Goal: Information Seeking & Learning: Understand process/instructions

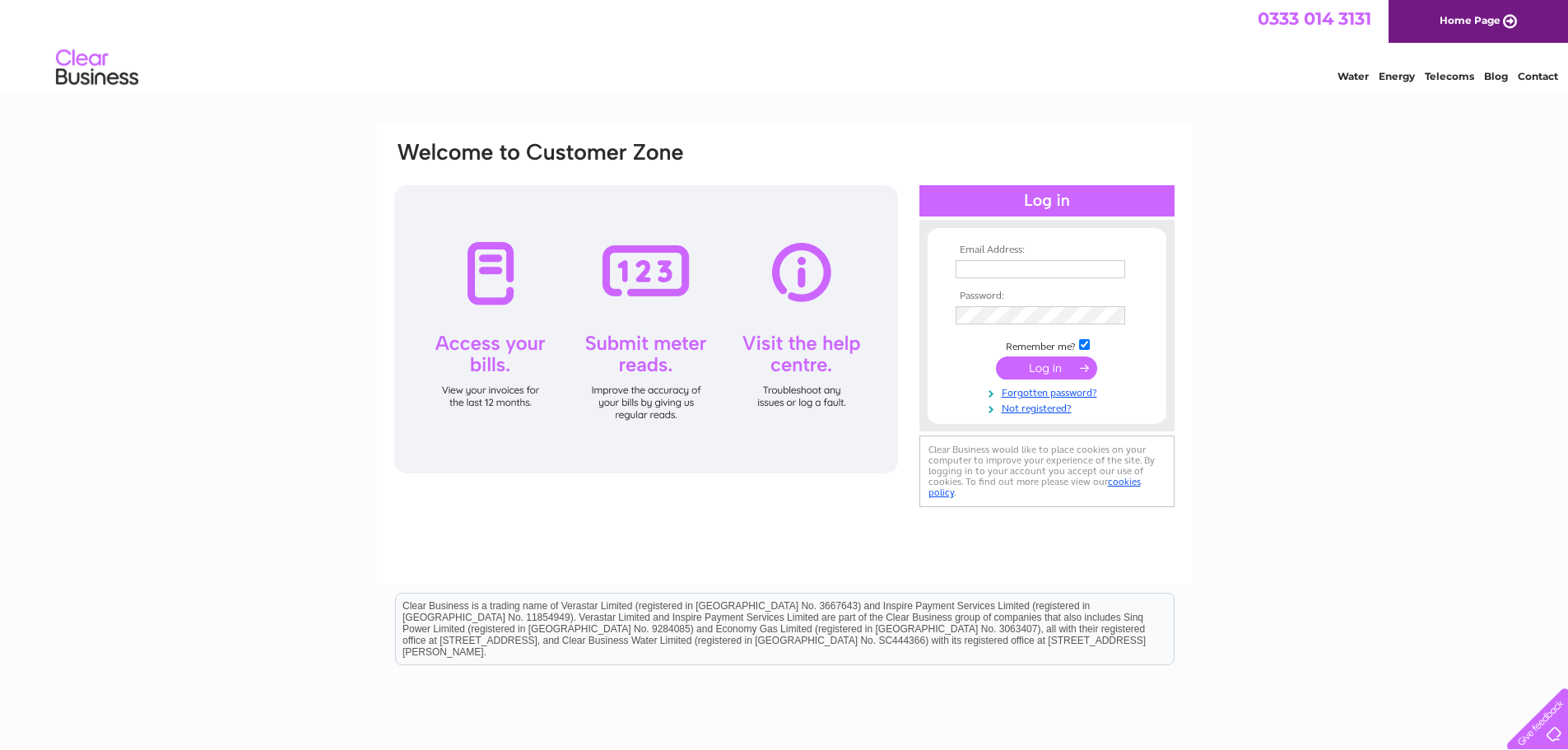
type input "Finance@ovoenergy.com"
click at [1044, 368] on input "submit" at bounding box center [1046, 368] width 101 height 23
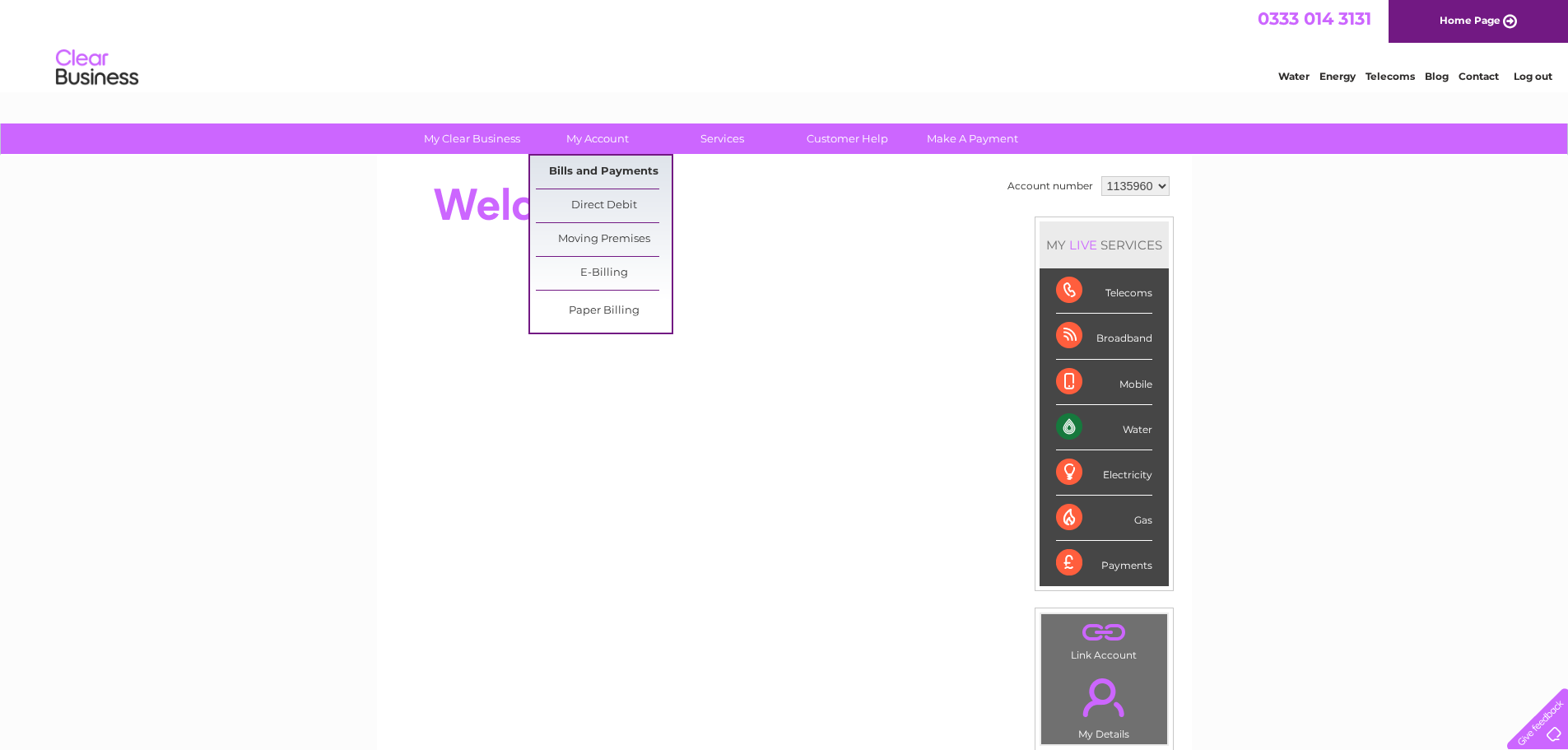
click at [602, 172] on link "Bills and Payments" at bounding box center [603, 172] width 136 height 33
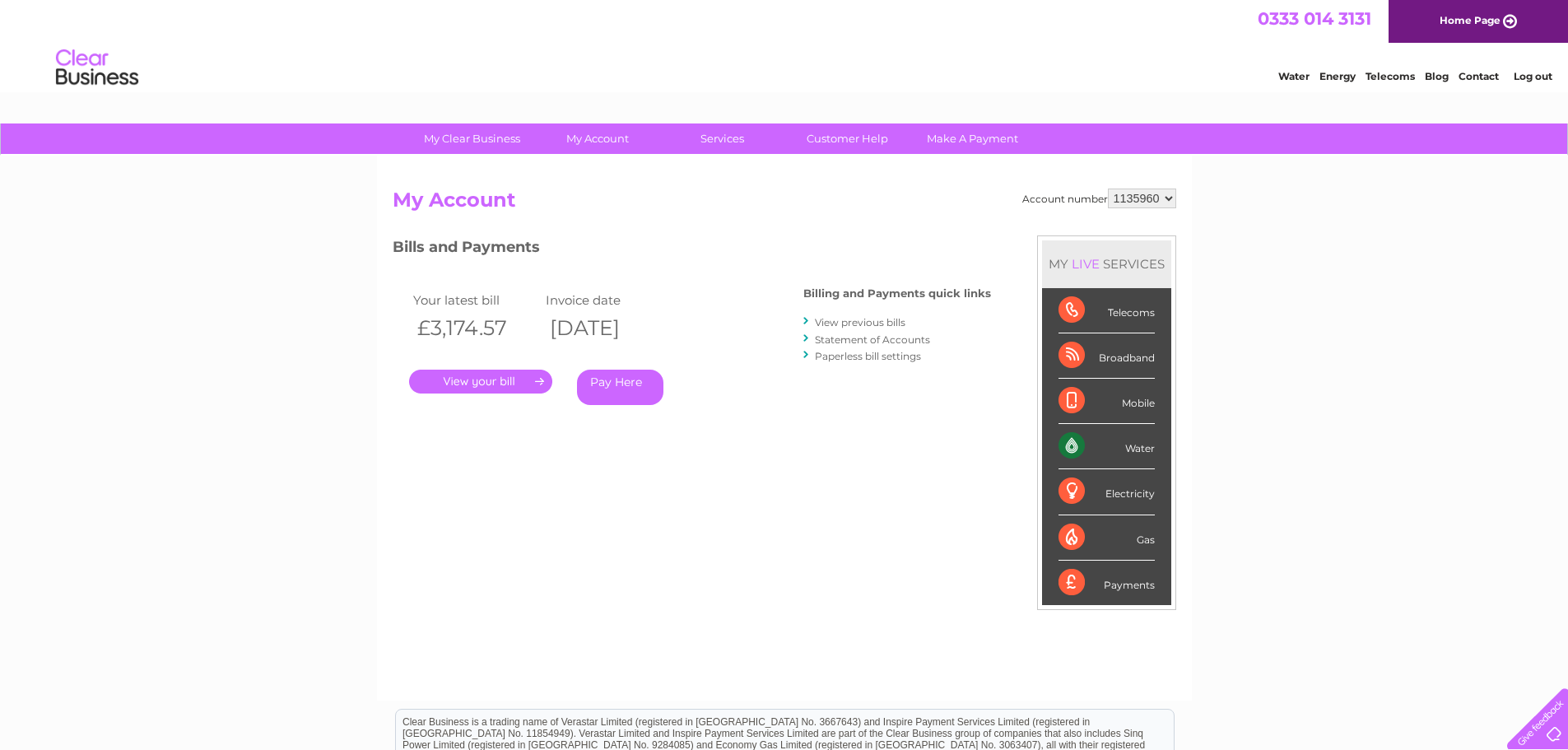
click at [844, 343] on link "Statement of Accounts" at bounding box center [872, 340] width 115 height 12
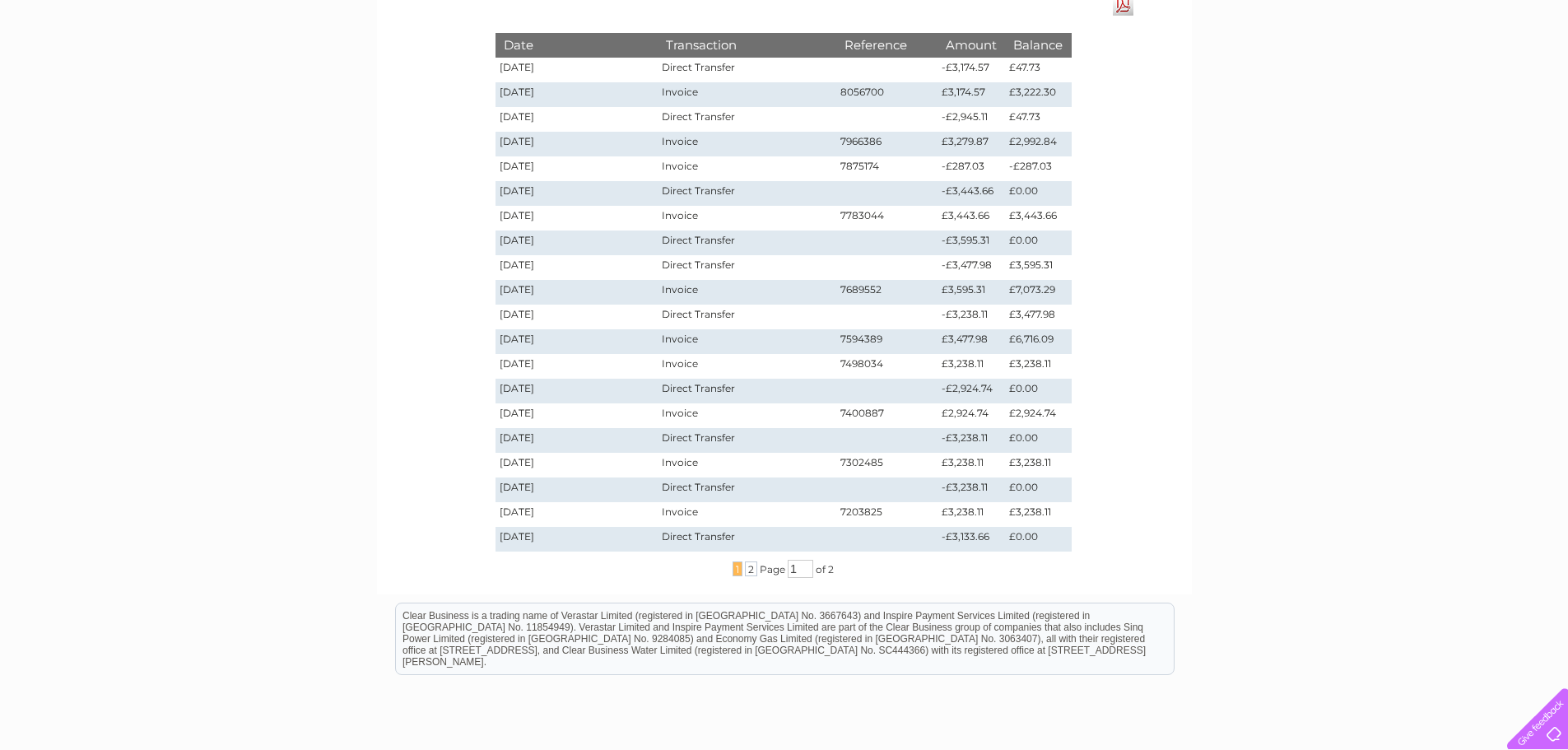
scroll to position [217, 0]
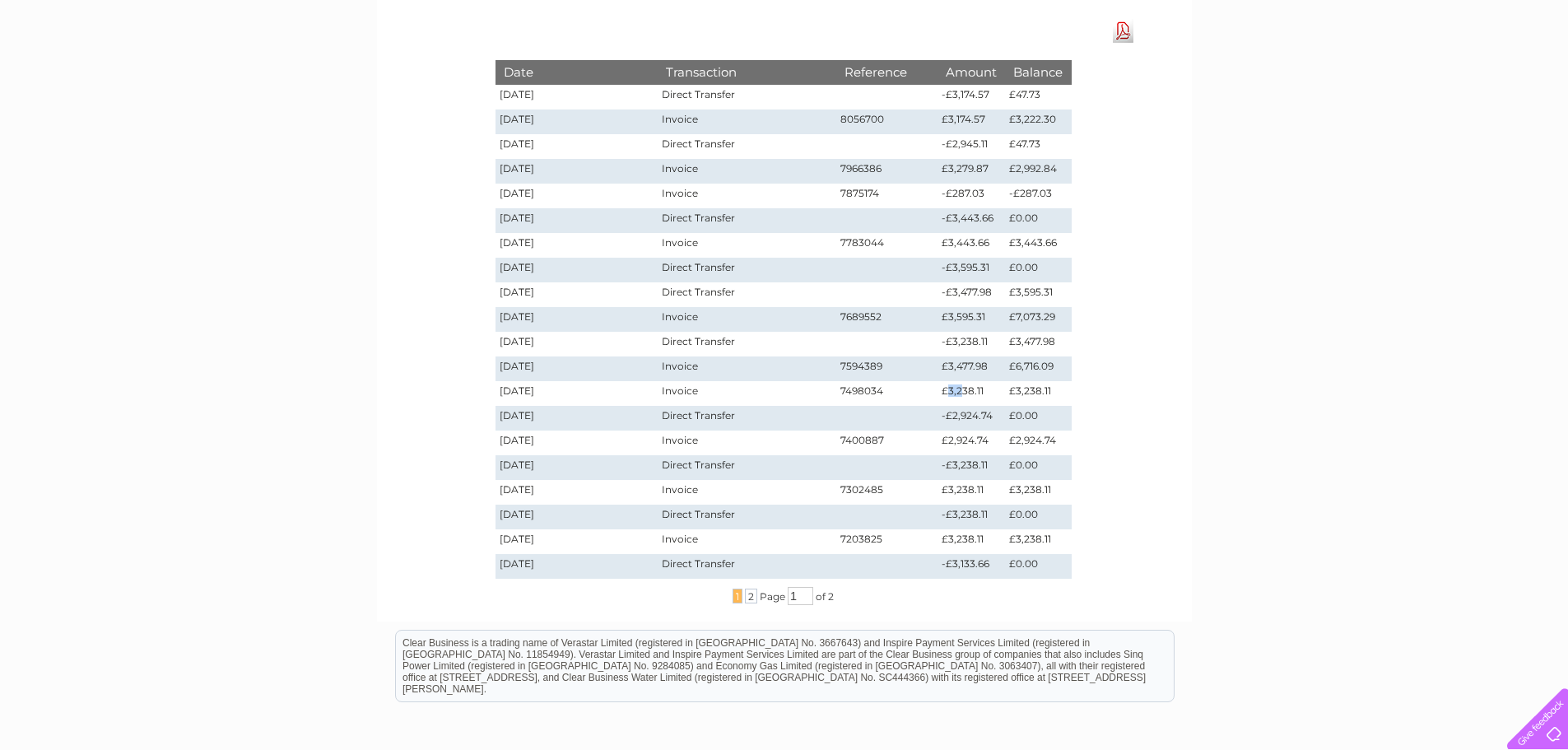
drag, startPoint x: 949, startPoint y: 391, endPoint x: 960, endPoint y: 395, distance: 11.7
click at [960, 395] on td "£3,238.11" at bounding box center [972, 394] width 68 height 24
click at [967, 199] on td "-£287.03" at bounding box center [972, 196] width 68 height 24
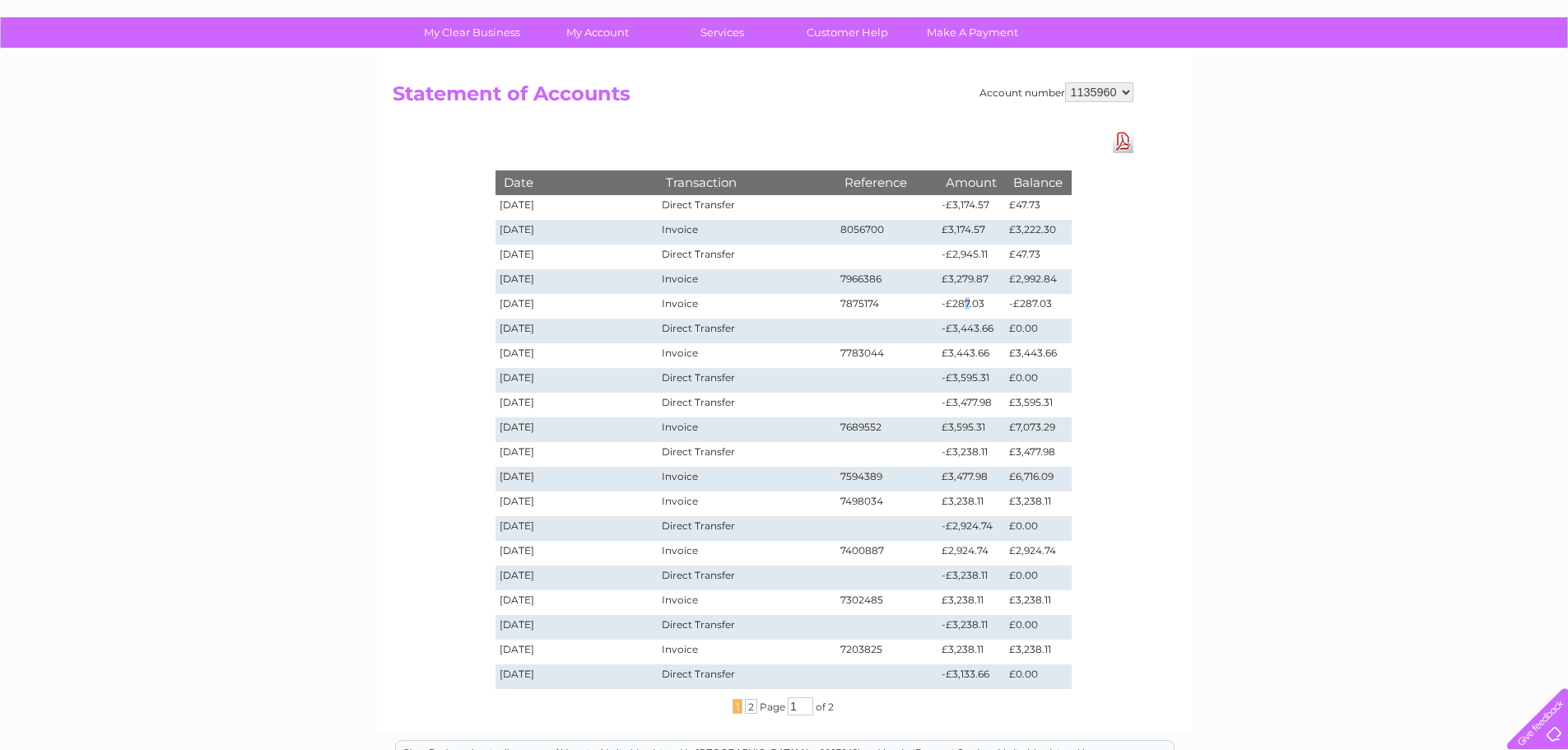
scroll to position [0, 0]
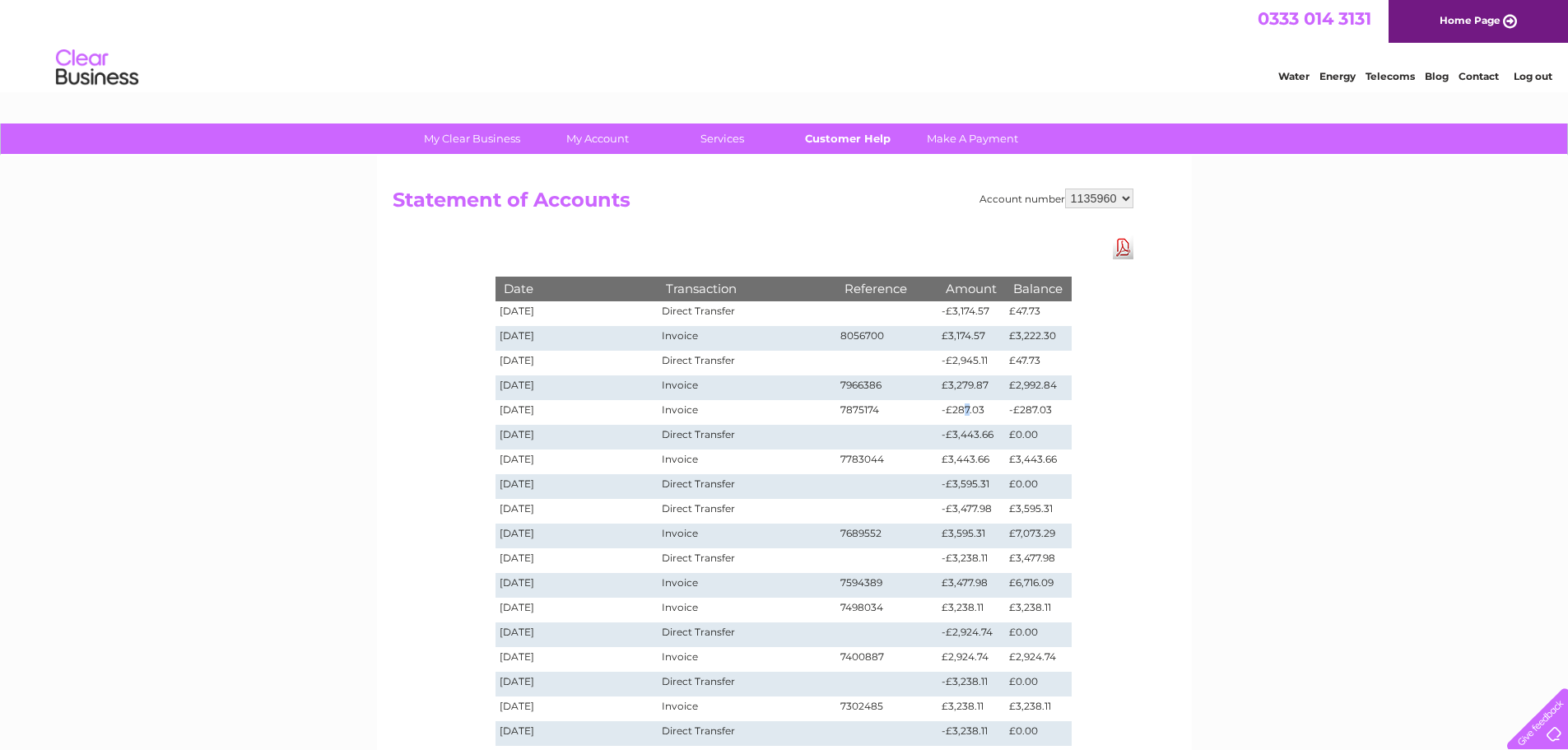
click at [848, 147] on link "Customer Help" at bounding box center [847, 139] width 136 height 30
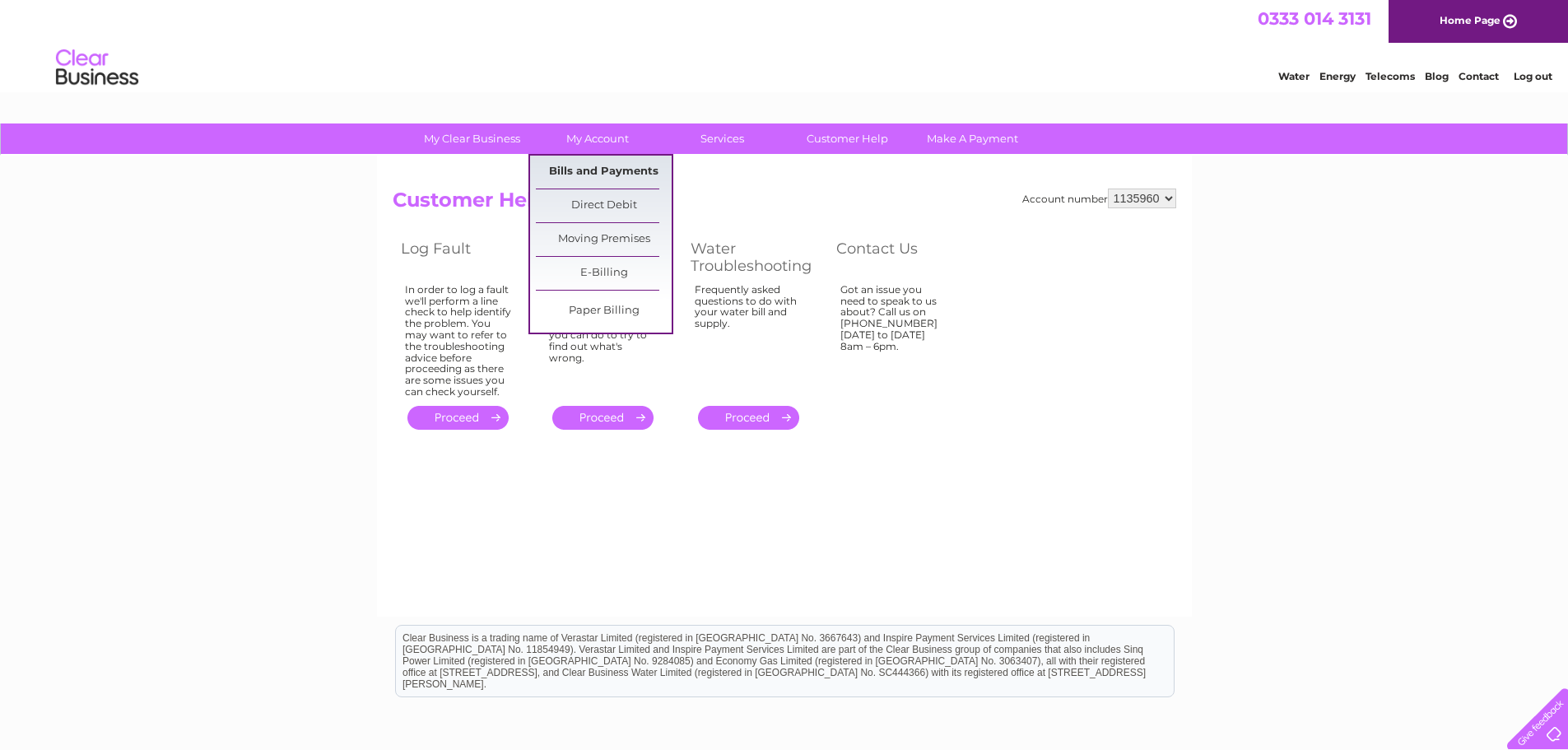
click at [587, 168] on link "Bills and Payments" at bounding box center [603, 172] width 136 height 33
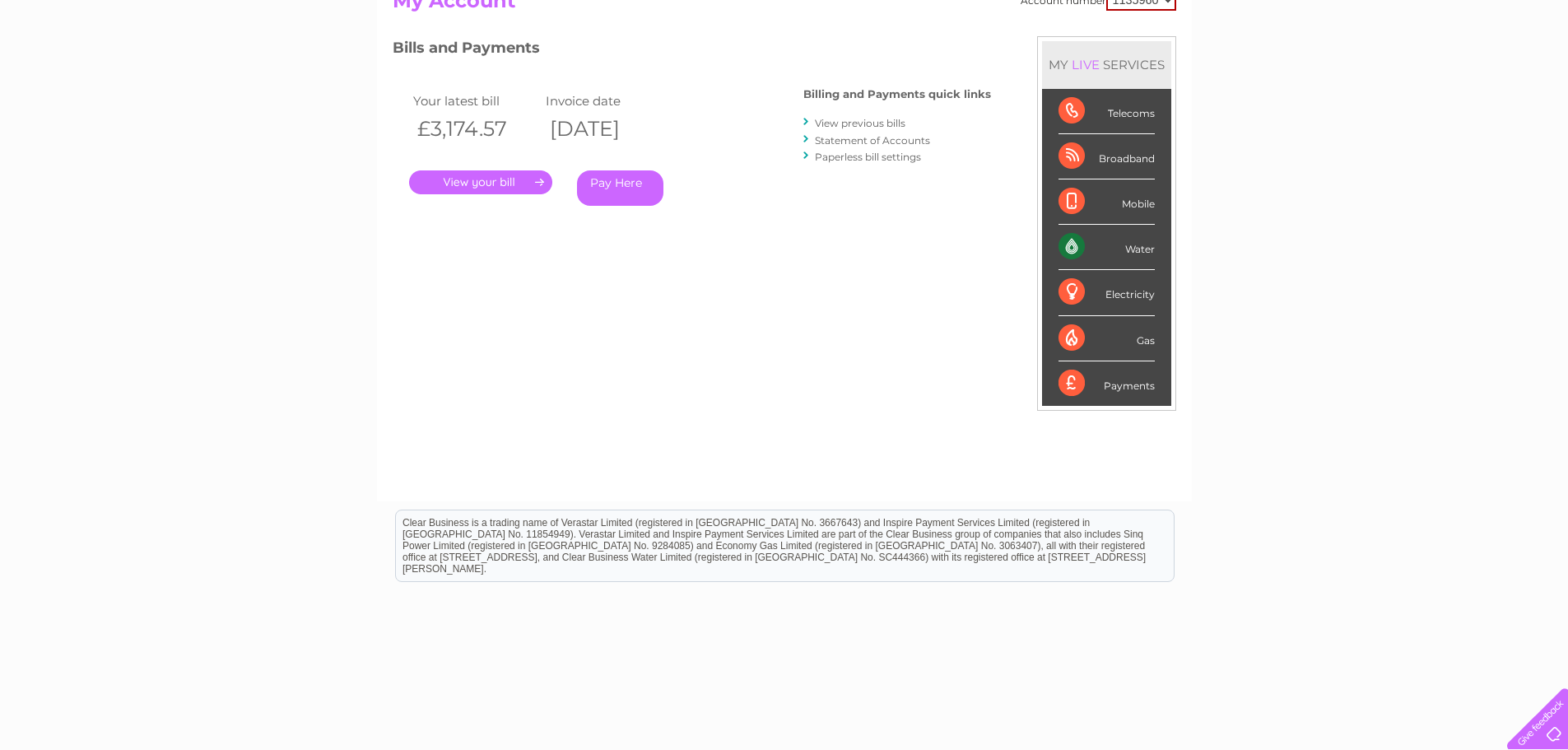
scroll to position [162, 0]
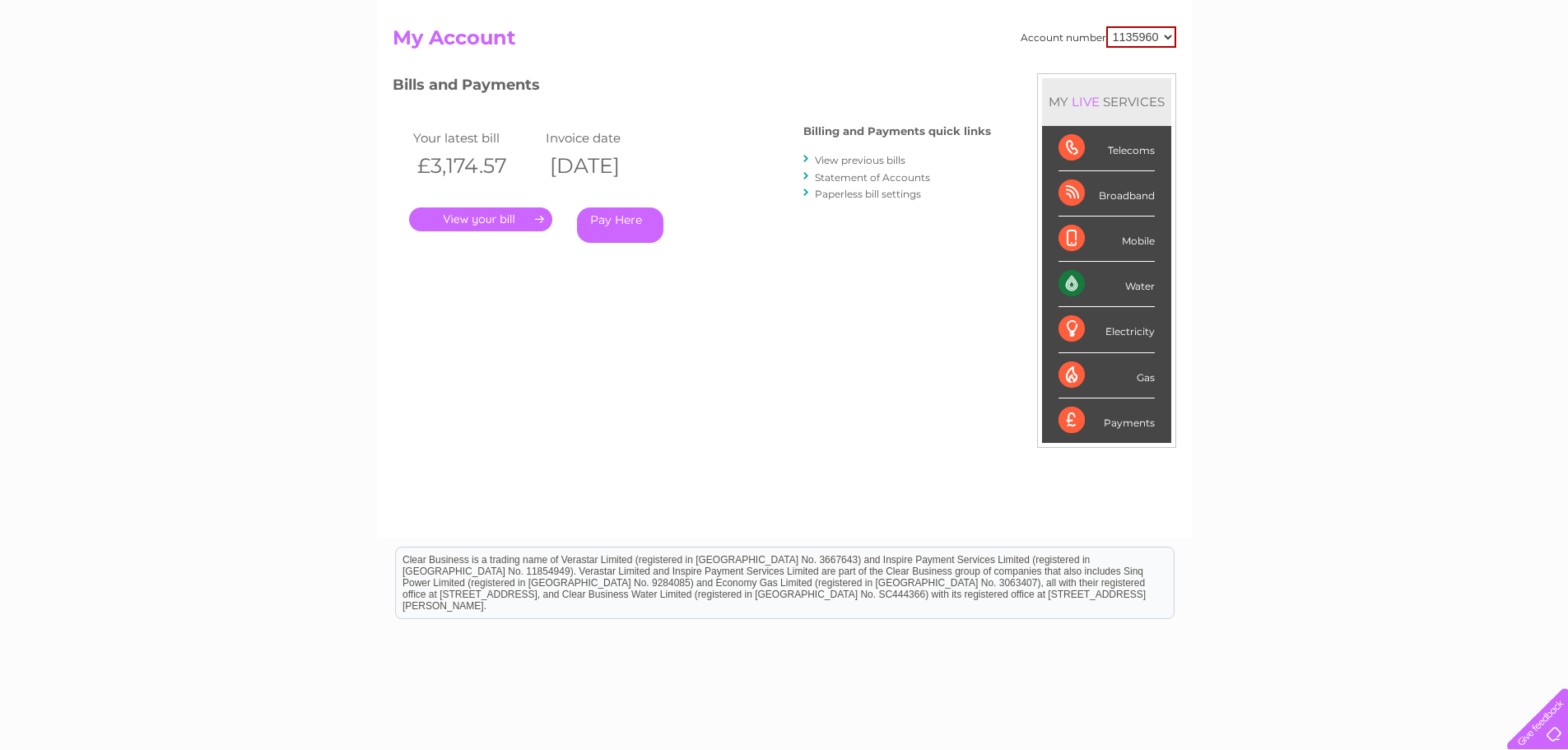
click at [862, 179] on link "Statement of Accounts" at bounding box center [872, 178] width 115 height 12
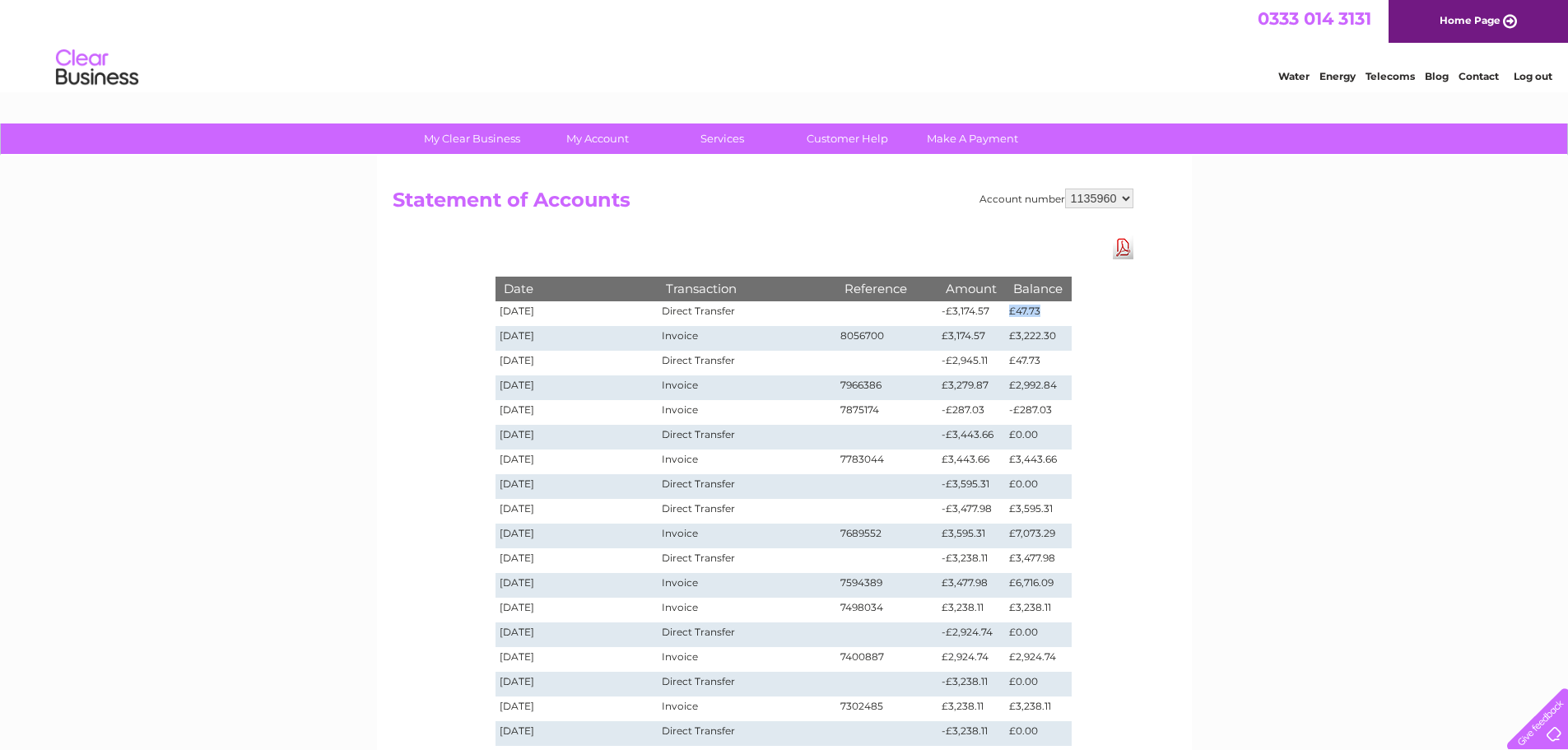
drag, startPoint x: 1006, startPoint y: 309, endPoint x: 1058, endPoint y: 314, distance: 52.2
click at [1058, 314] on td "£47.73" at bounding box center [1038, 314] width 66 height 24
click at [1155, 382] on div "Account number 1135960 Statement of Accounts Download Pdf Date Transaction Refe…" at bounding box center [784, 497] width 815 height 683
click at [832, 138] on link "Customer Help" at bounding box center [847, 139] width 136 height 30
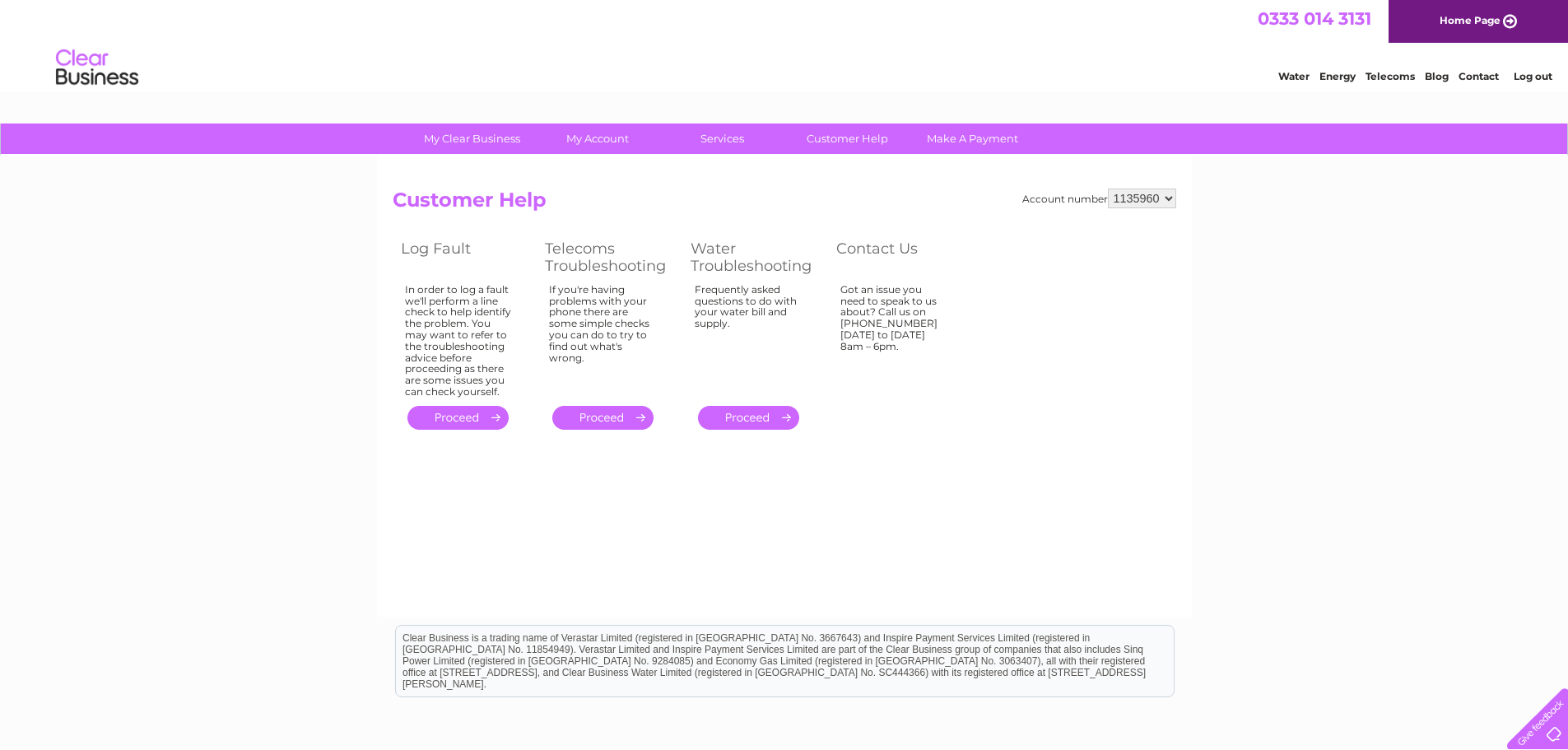
drag, startPoint x: 871, startPoint y: 287, endPoint x: 878, endPoint y: 342, distance: 55.4
click at [878, 342] on div "Got an issue you need to speak to us about? Call us on 0333 014 3131 Monday to …" at bounding box center [893, 337] width 107 height 107
click at [771, 427] on link "." at bounding box center [748, 417] width 101 height 24
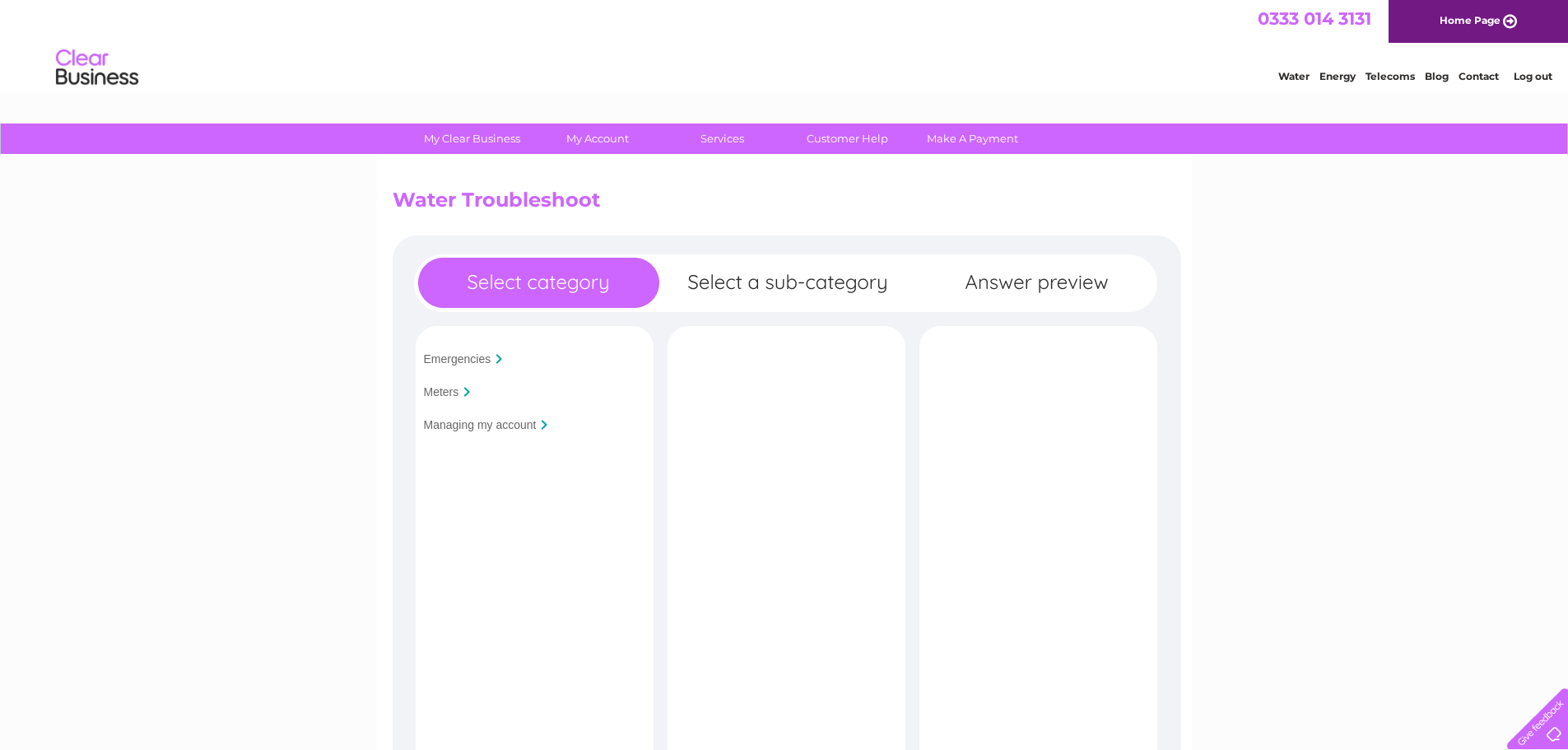
click at [545, 425] on div at bounding box center [544, 424] width 7 height 10
click at [533, 425] on input "Managing my account" at bounding box center [480, 424] width 112 height 13
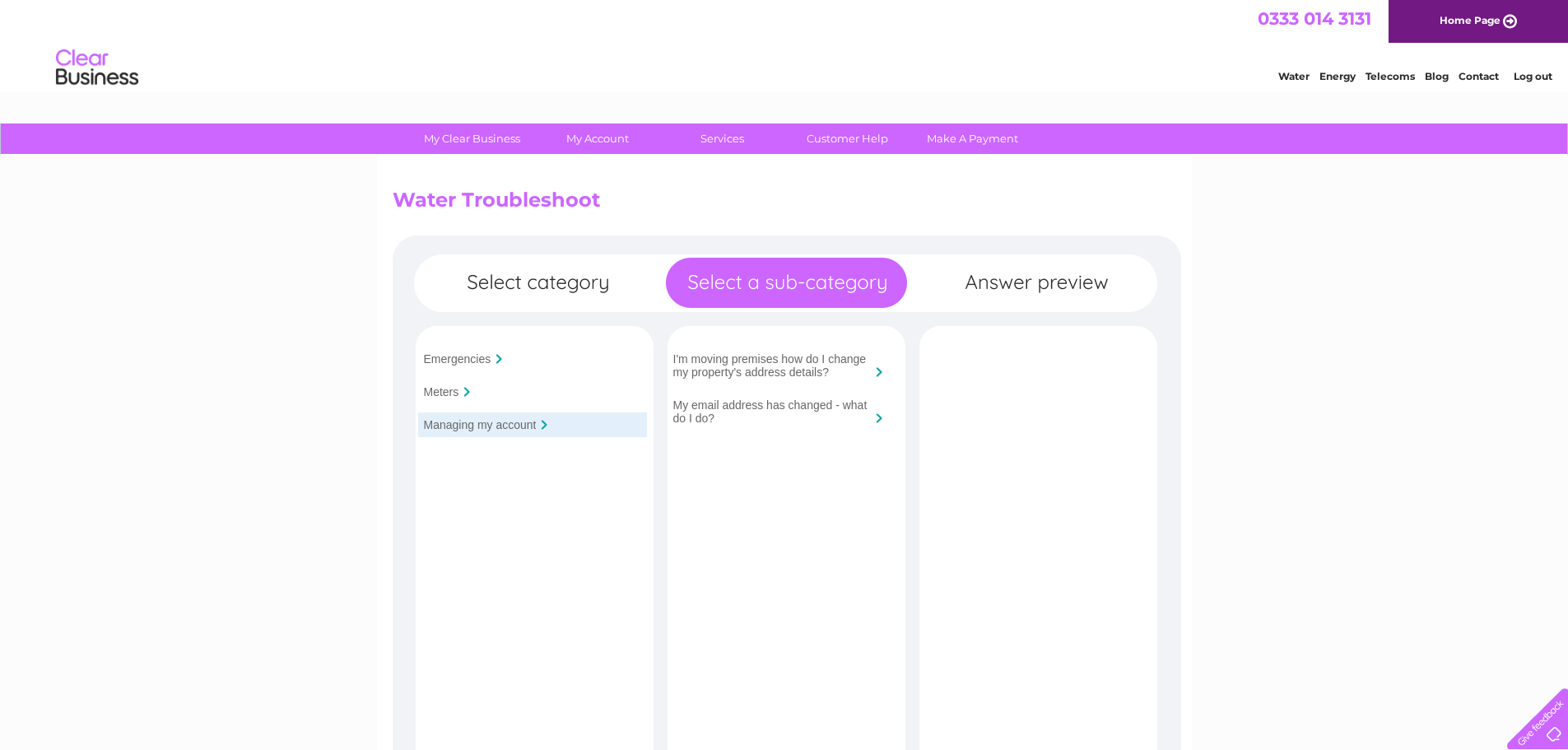
scroll to position [83, 0]
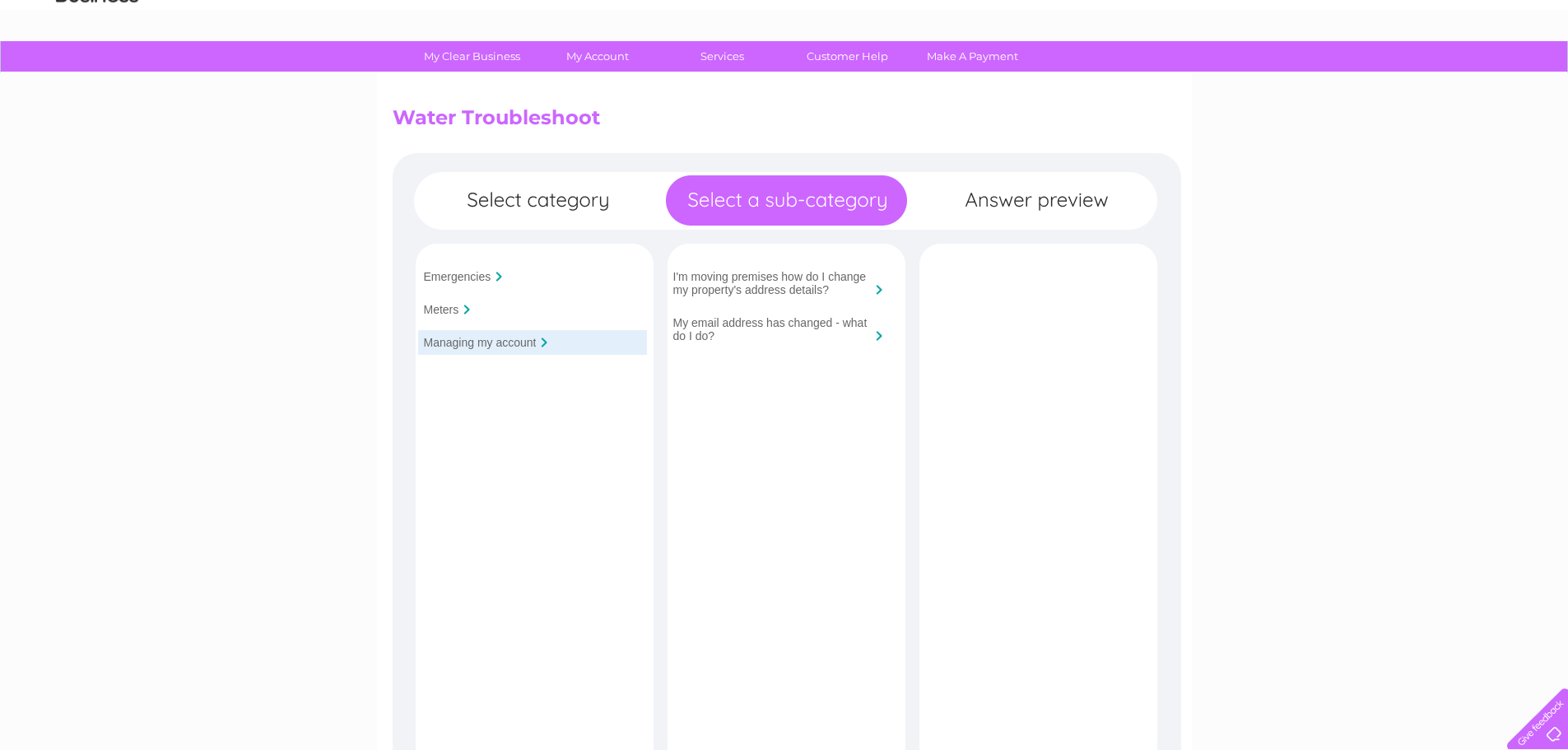
click at [462, 314] on div "Meters" at bounding box center [532, 309] width 229 height 24
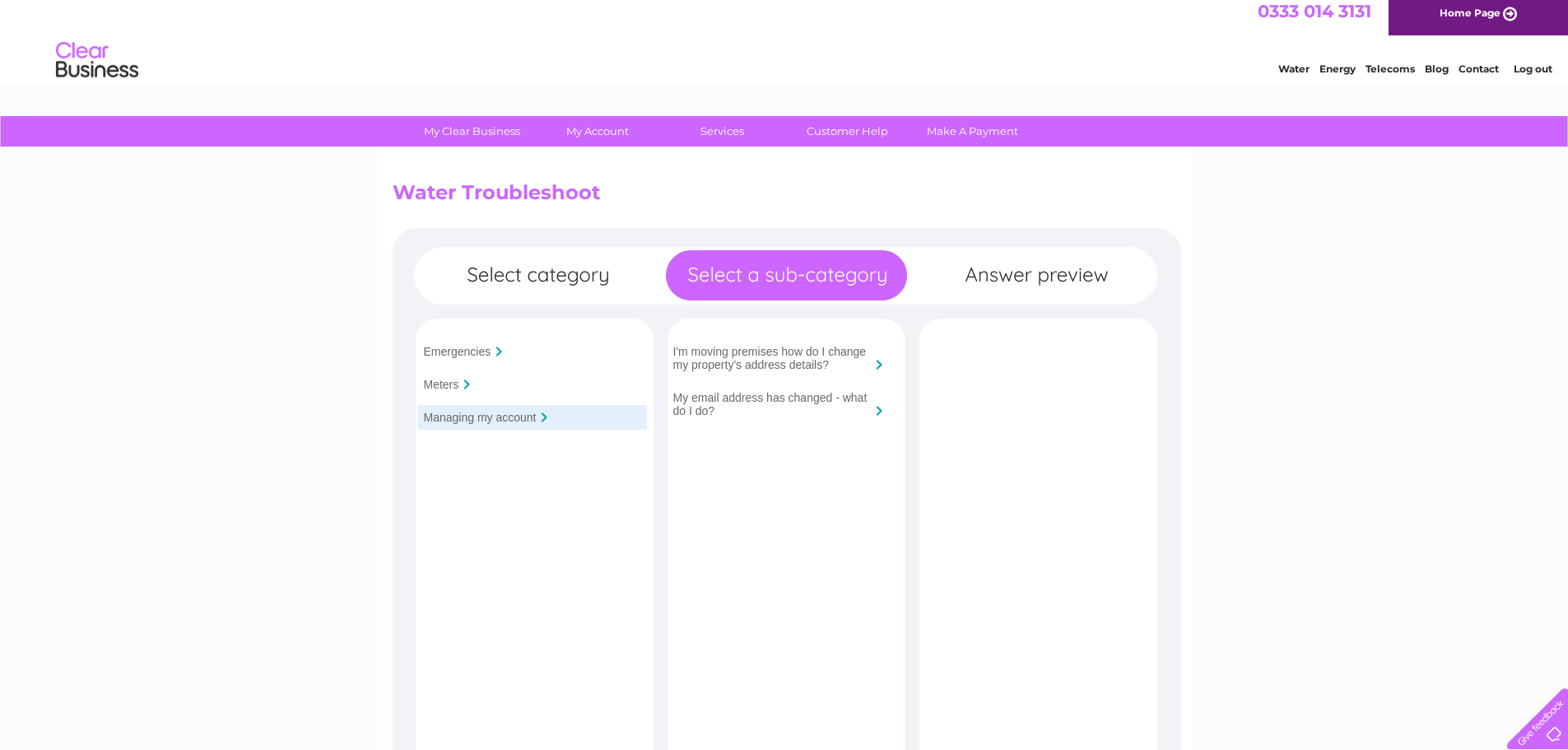
scroll to position [0, 0]
